Goal: Navigation & Orientation: Find specific page/section

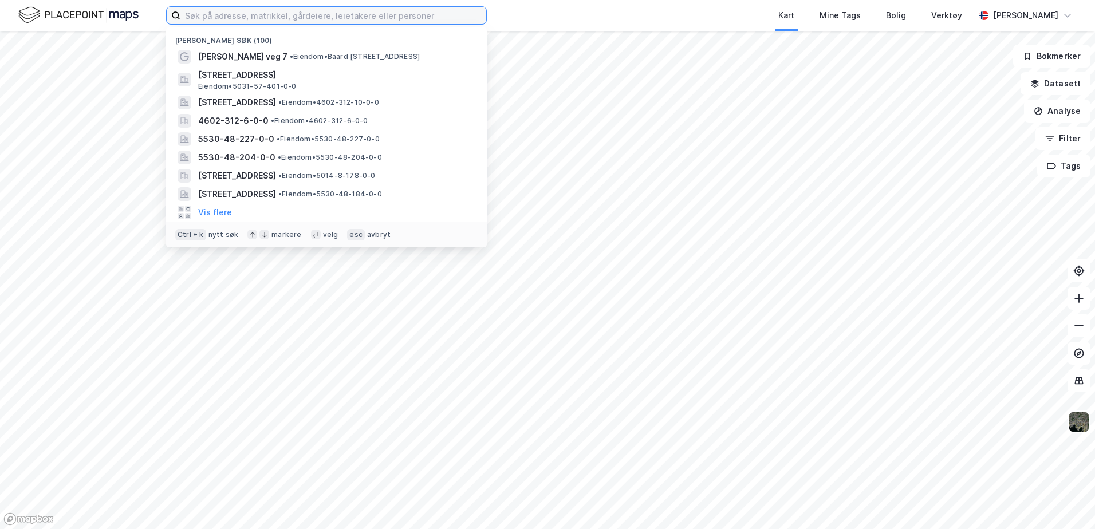
click at [257, 18] on input at bounding box center [333, 15] width 306 height 17
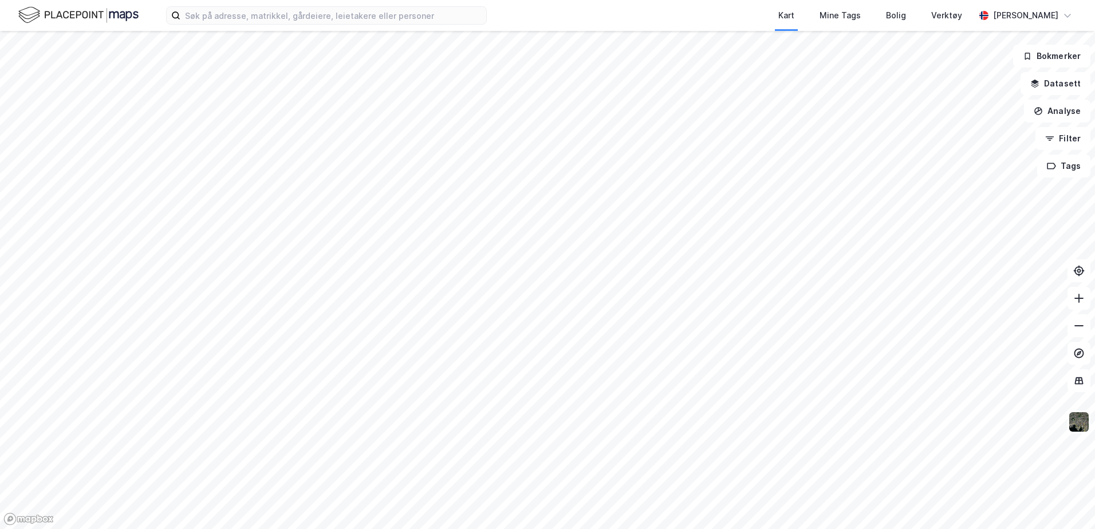
drag, startPoint x: 537, startPoint y: 16, endPoint x: 513, endPoint y: 13, distance: 24.3
click at [534, 15] on div "Kart Mine Tags Bolig Verktøy [PERSON_NAME]" at bounding box center [547, 15] width 1095 height 31
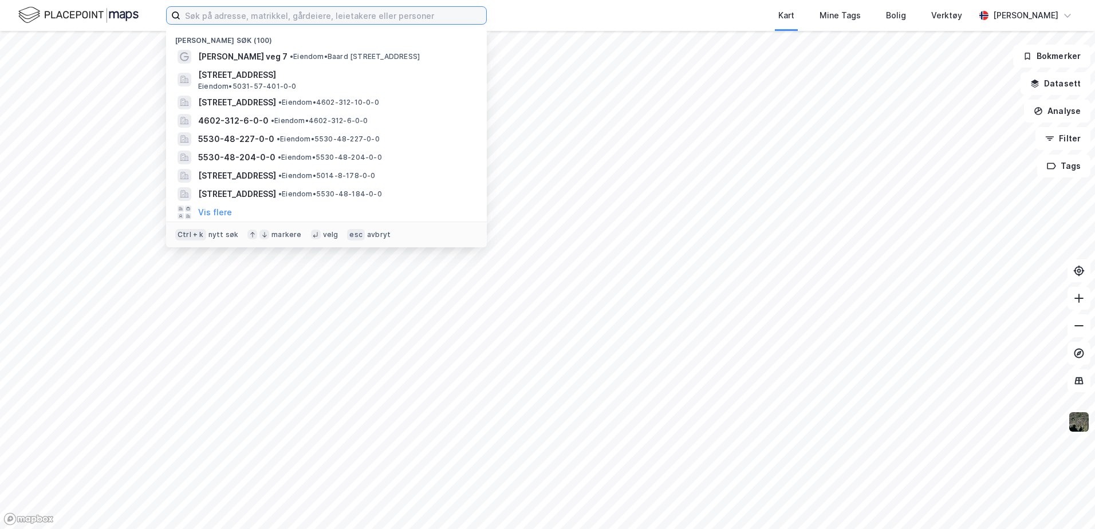
click at [415, 12] on input at bounding box center [333, 15] width 306 height 17
click at [574, 7] on div "Kart Mine Tags Bolig Verktøy" at bounding box center [758, 15] width 433 height 31
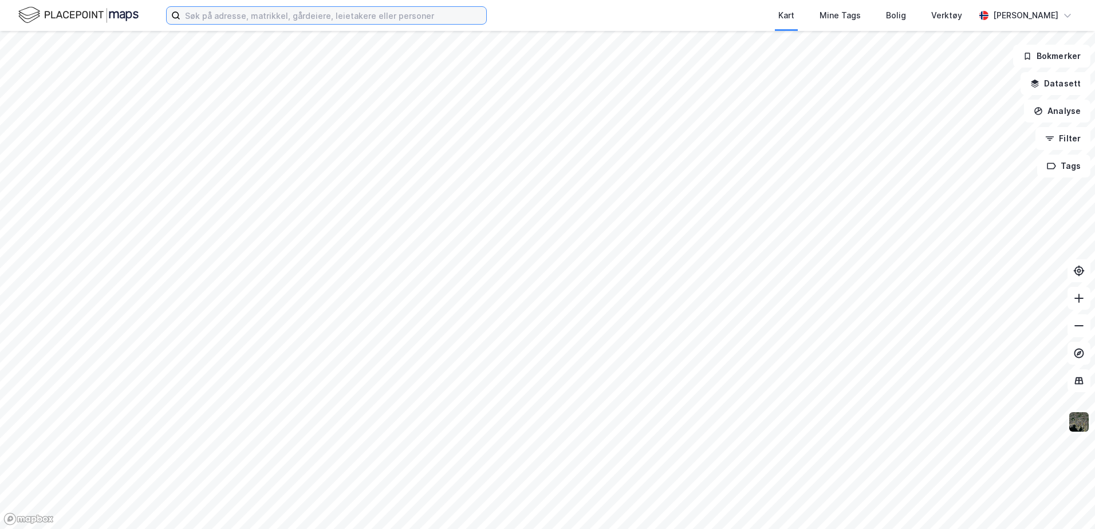
click at [450, 17] on input at bounding box center [333, 15] width 306 height 17
click at [550, 18] on div "Kart Mine Tags Bolig Verktøy" at bounding box center [758, 15] width 433 height 31
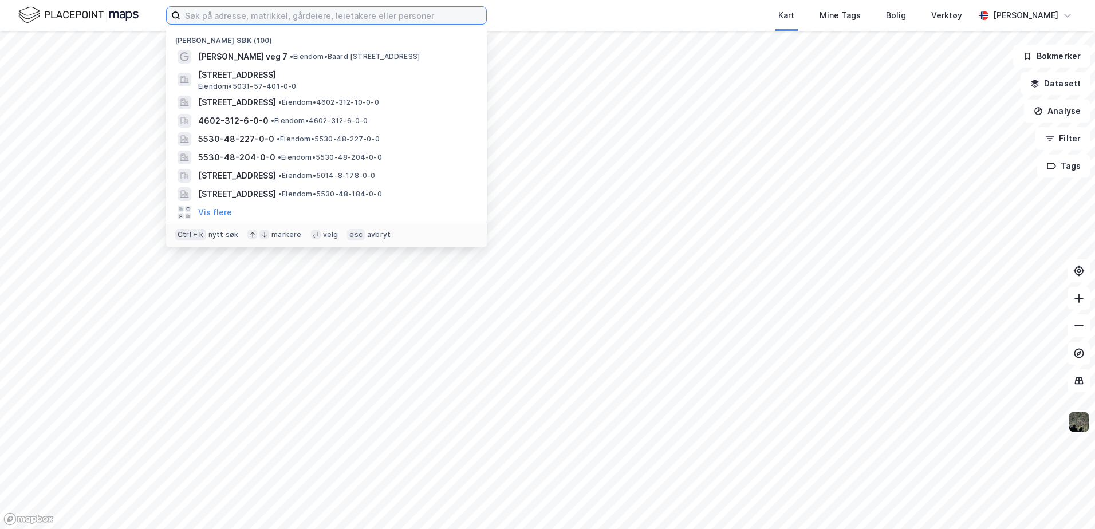
click at [393, 16] on input at bounding box center [333, 15] width 306 height 17
